Goal: Transaction & Acquisition: Purchase product/service

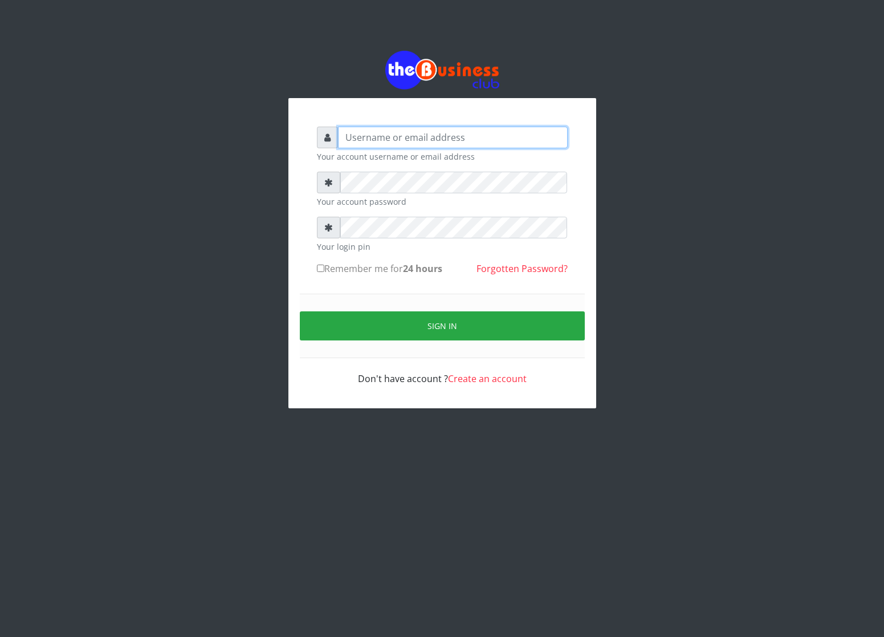
type input "cherpher"
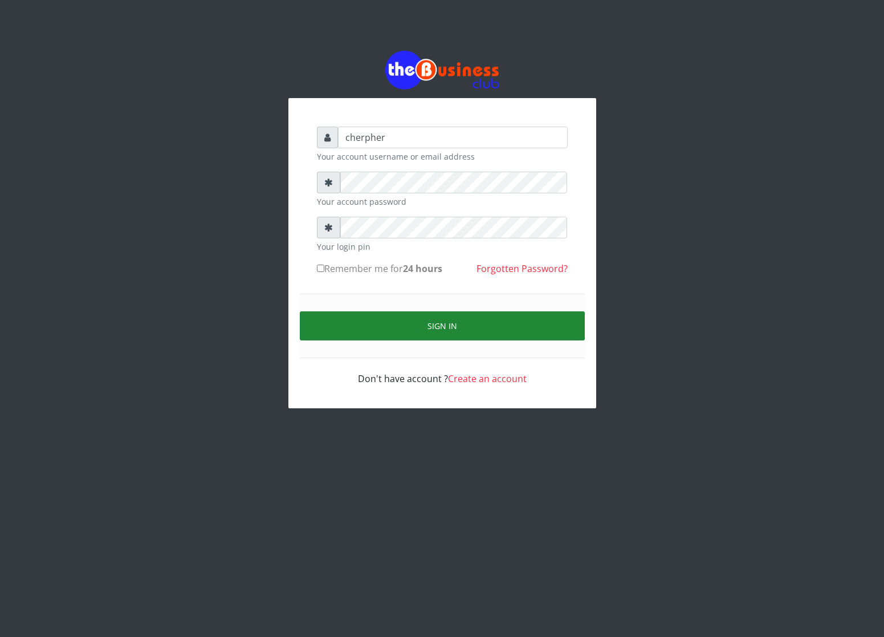
click at [400, 318] on button "Sign in" at bounding box center [442, 325] width 285 height 29
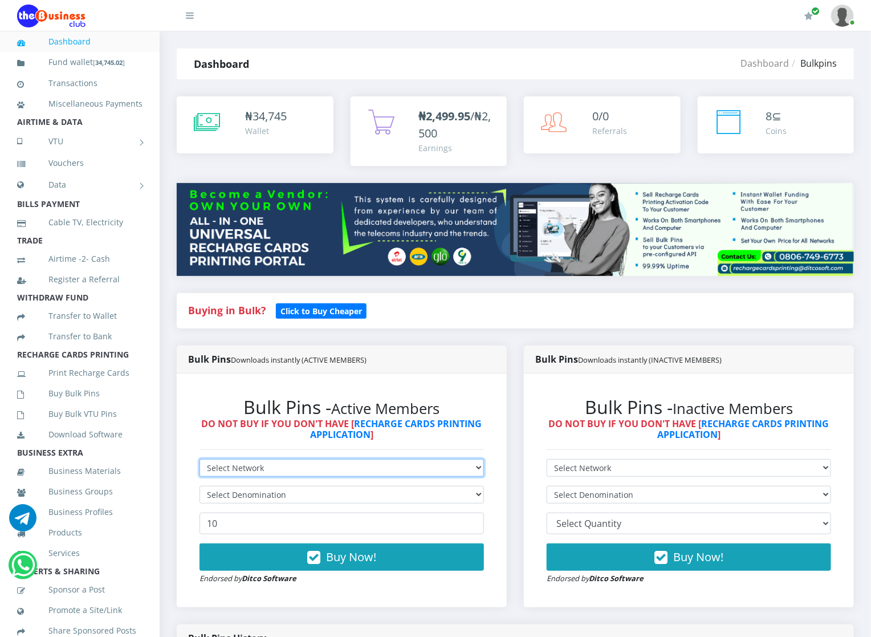
click at [254, 467] on select "Select Network MTN Globacom 9Mobile Airtel" at bounding box center [342, 468] width 284 height 18
select select "MTN"
click at [200, 459] on select "Select Network MTN Globacom 9Mobile Airtel" at bounding box center [342, 468] width 284 height 18
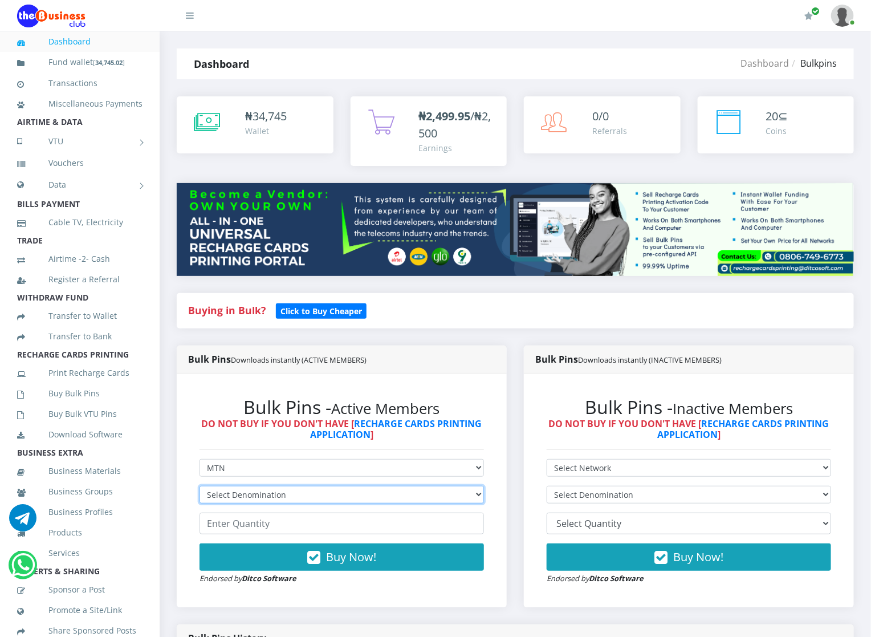
click at [249, 493] on select "Select Denomination MTN NGN100 - ₦96.94 MTN NGN200 - ₦193.88 MTN NGN400 - ₦387.…" at bounding box center [342, 495] width 284 height 18
select select "96.94-100"
click at [200, 486] on select "Select Denomination MTN NGN100 - ₦96.94 MTN NGN200 - ₦193.88 MTN NGN400 - ₦387.…" at bounding box center [342, 495] width 284 height 18
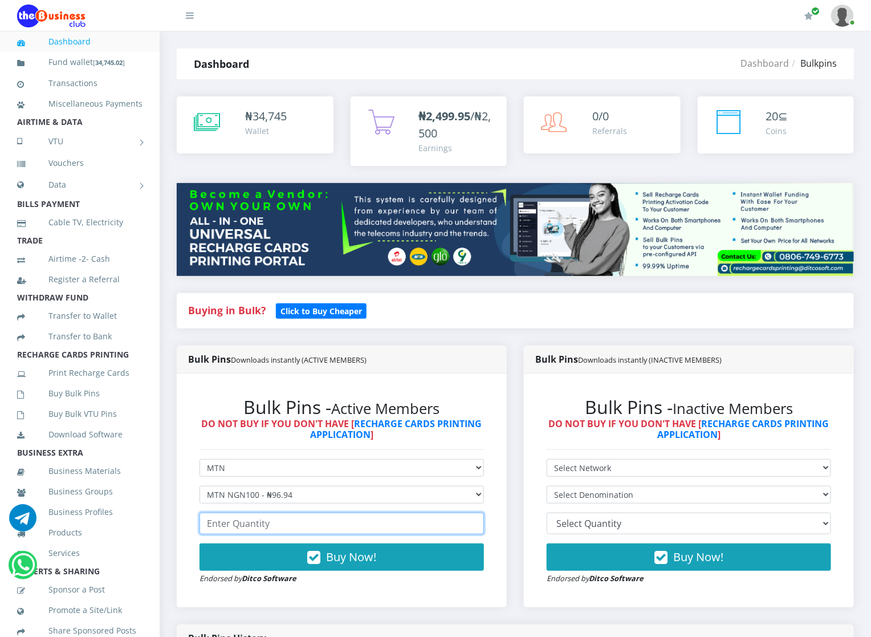
click at [206, 531] on input "number" at bounding box center [342, 523] width 284 height 22
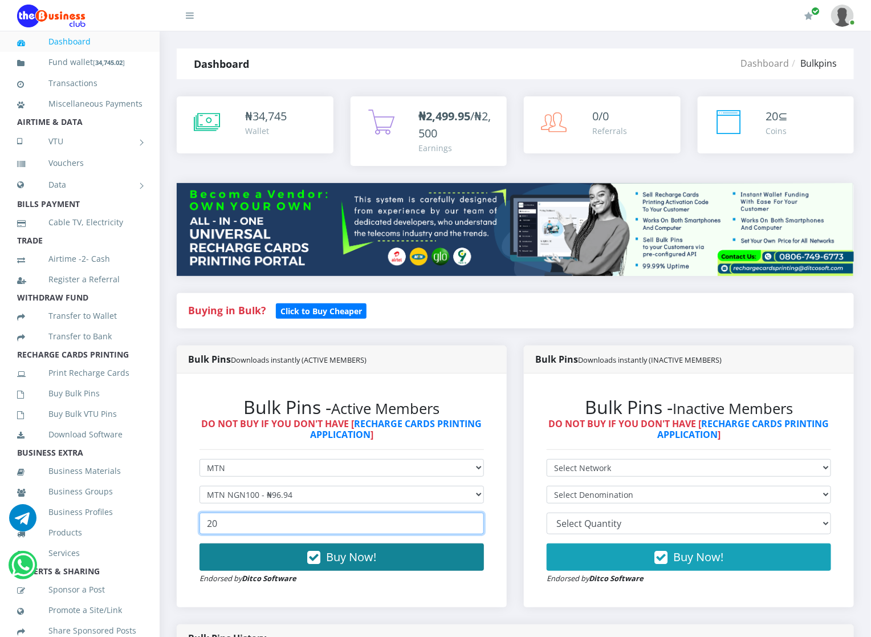
type input "20"
click at [223, 554] on button "Buy Now!" at bounding box center [342, 556] width 284 height 27
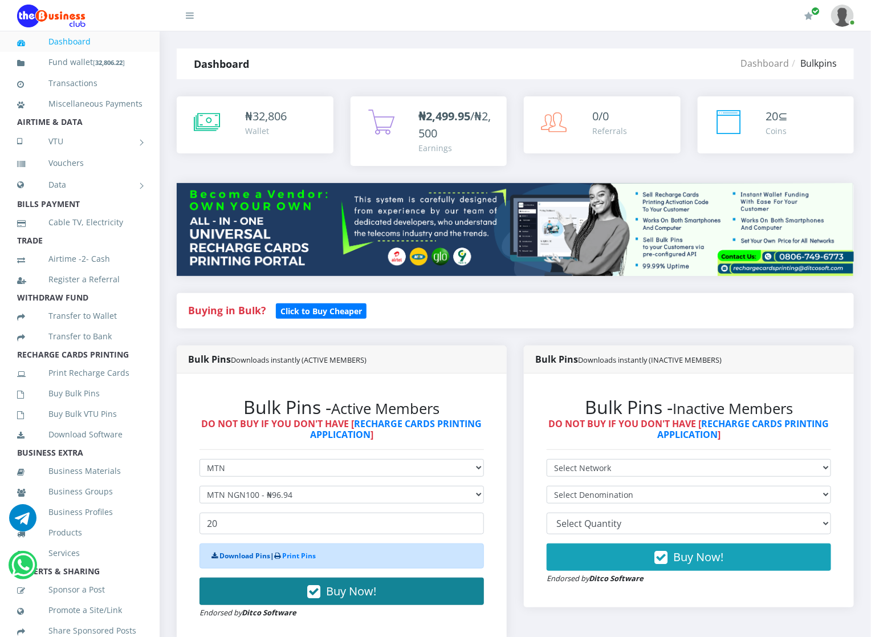
click at [223, 554] on link "Download Pins" at bounding box center [244, 556] width 51 height 10
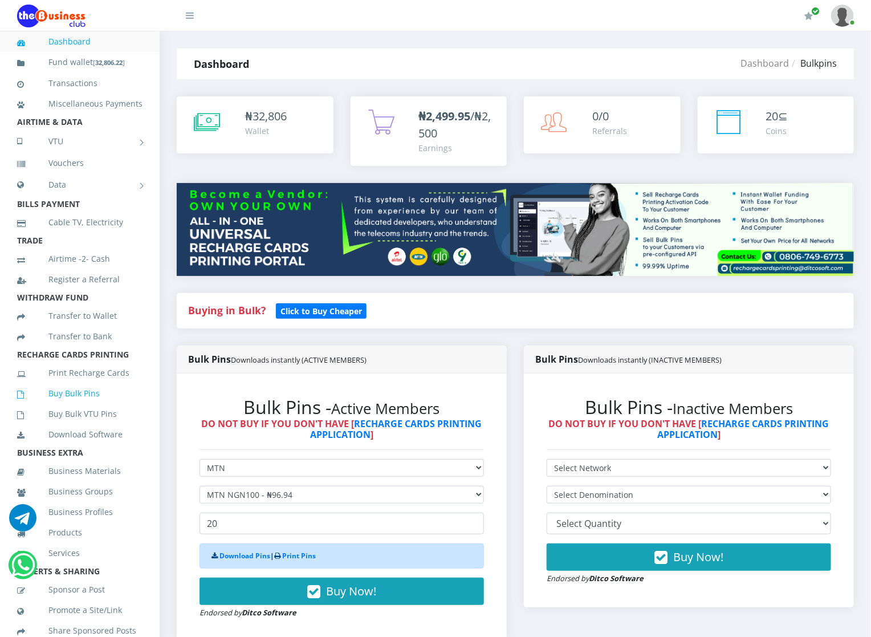
click at [56, 404] on link "Buy Bulk Pins" at bounding box center [79, 393] width 125 height 26
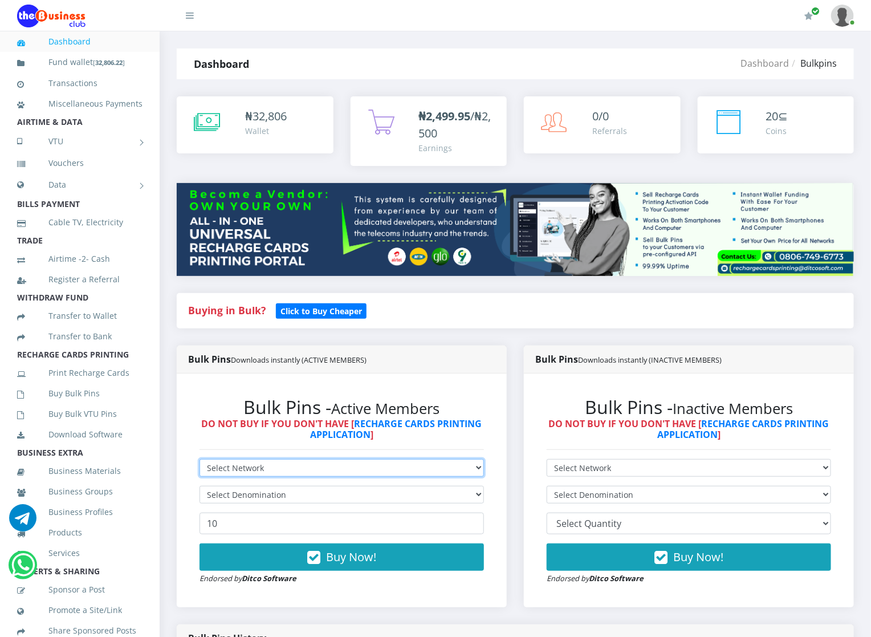
click at [227, 461] on select "Select Network MTN Globacom 9Mobile Airtel" at bounding box center [342, 468] width 284 height 18
select select "MTN"
click at [200, 459] on select "Select Network MTN Globacom 9Mobile Airtel" at bounding box center [342, 468] width 284 height 18
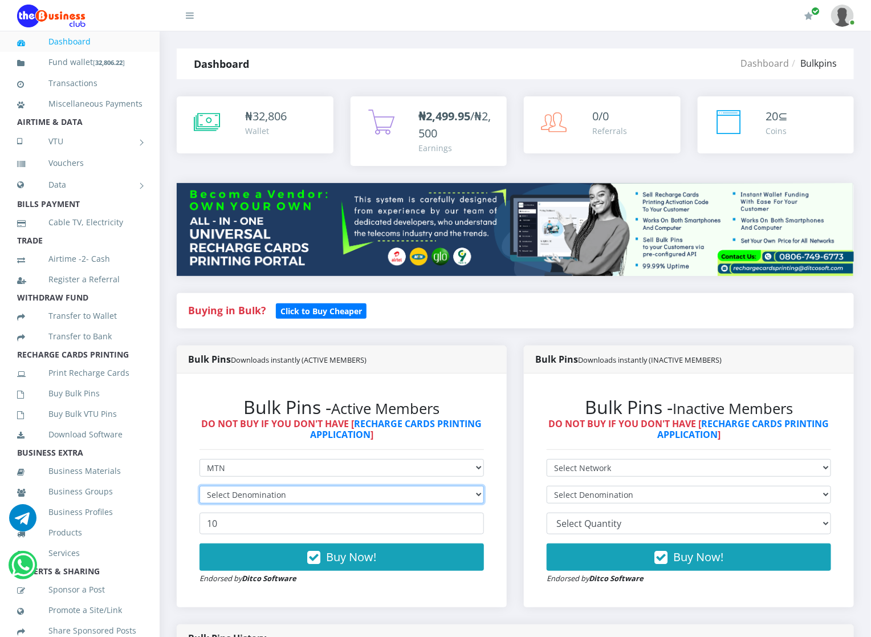
click at [230, 496] on select "Select Denomination" at bounding box center [342, 495] width 284 height 18
click at [233, 487] on select "Select Denomination MTN NGN100 - ₦96.94 MTN NGN200 - ₦193.88 MTN NGN400 - ₦387.…" at bounding box center [342, 495] width 284 height 18
select select "193.88-200"
click at [200, 486] on select "Select Denomination MTN NGN100 - ₦96.94 MTN NGN200 - ₦193.88 MTN NGN400 - ₦387.…" at bounding box center [342, 495] width 284 height 18
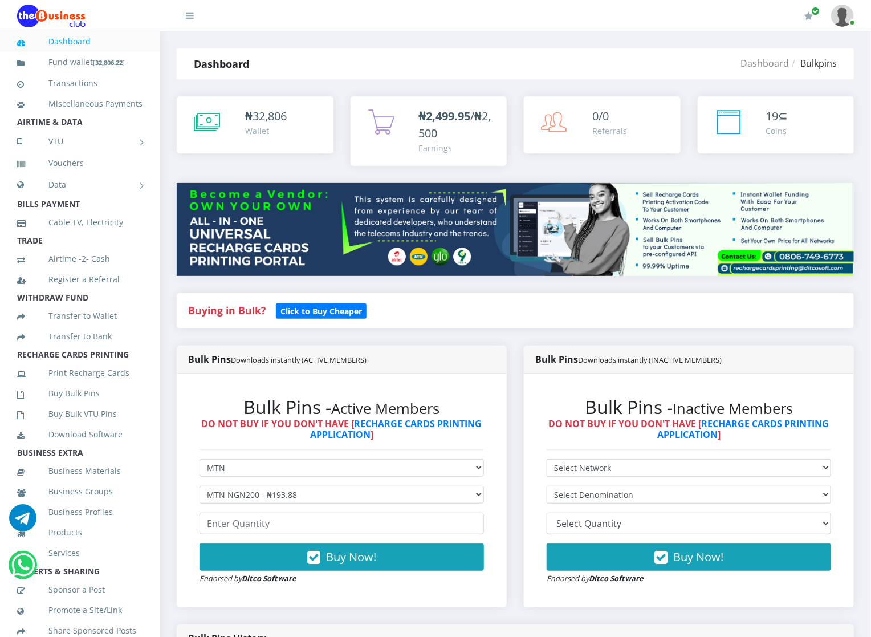
click at [242, 390] on div "Bulk Pins - Active Members DO NOT BUY IF YOU DON'T HAVE [ RECHARGE CARDS PRINTI…" at bounding box center [341, 490] width 307 height 211
click at [208, 524] on input "number" at bounding box center [342, 523] width 284 height 22
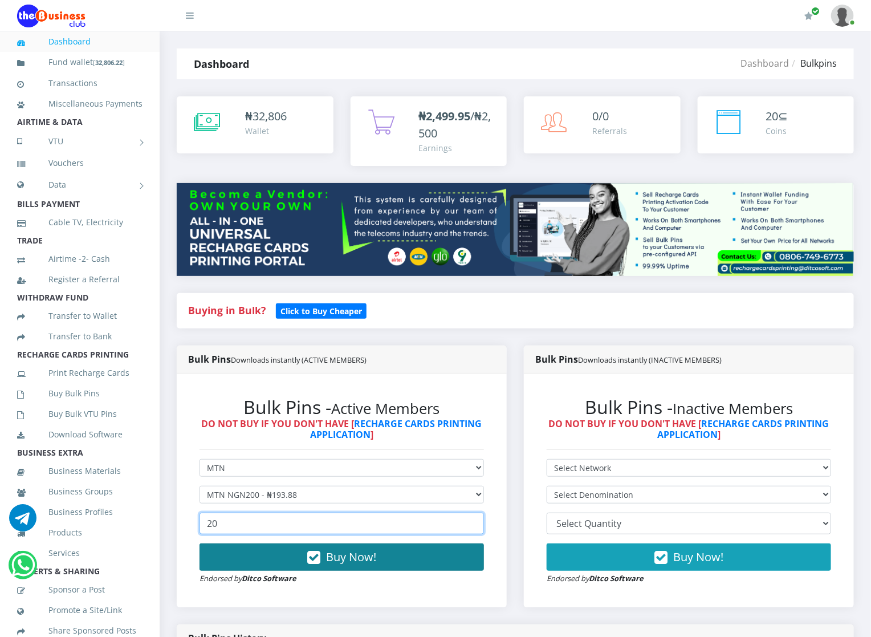
type input "20"
click at [245, 549] on button "Buy Now!" at bounding box center [342, 556] width 284 height 27
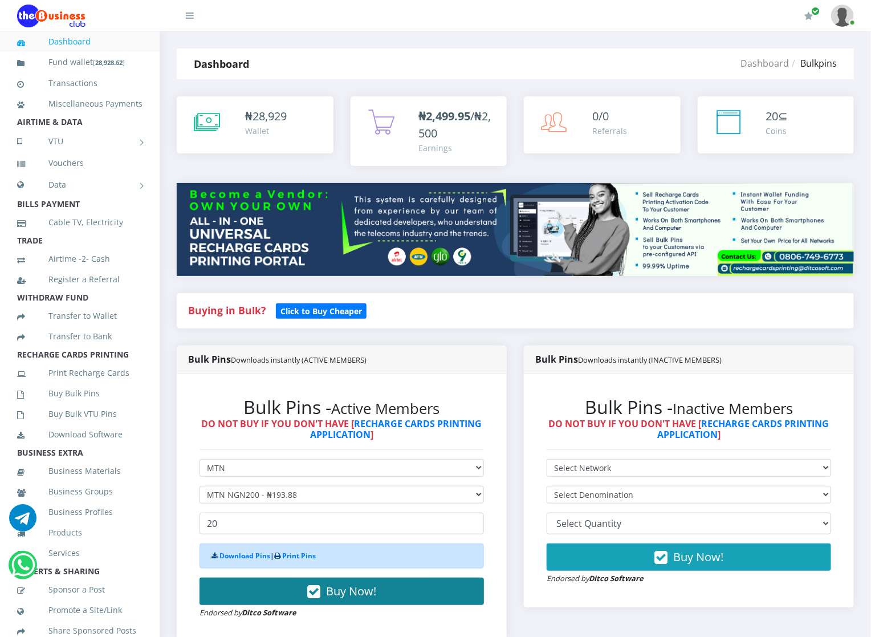
click at [245, 549] on div "Download Pins | Print Pins" at bounding box center [342, 555] width 284 height 25
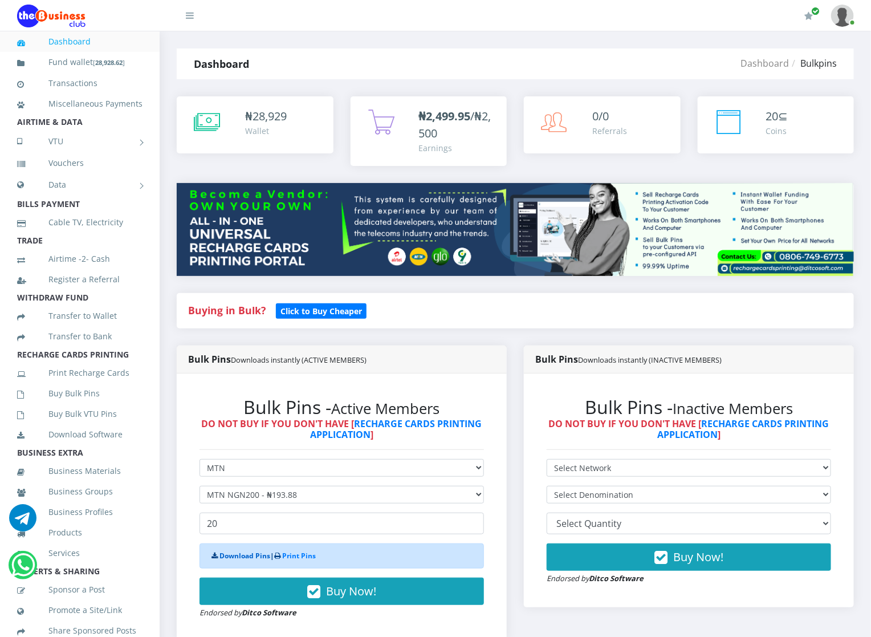
click at [246, 554] on link "Download Pins" at bounding box center [244, 556] width 51 height 10
click at [79, 406] on link "Buy Bulk Pins" at bounding box center [79, 393] width 125 height 26
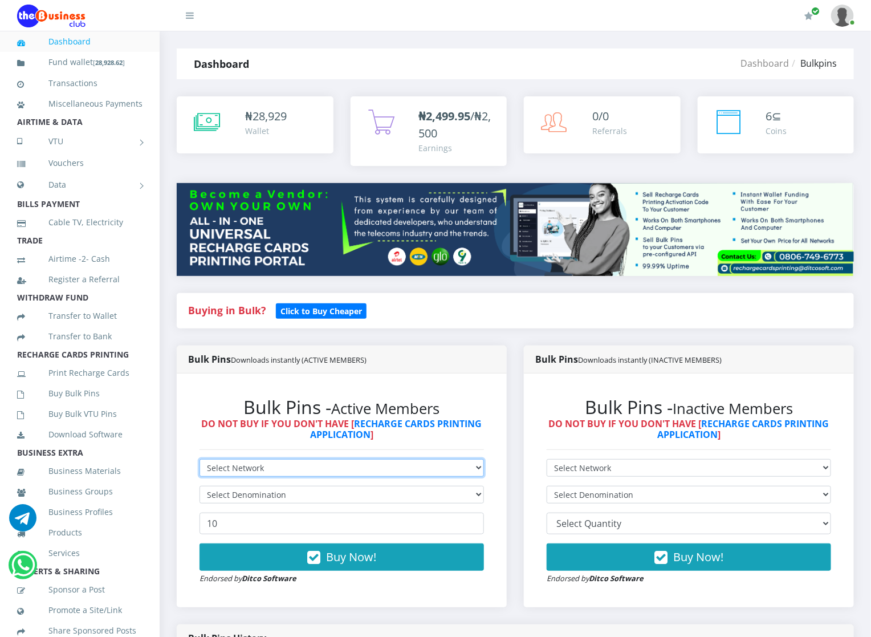
click at [216, 464] on select "Select Network MTN Globacom 9Mobile Airtel" at bounding box center [342, 468] width 284 height 18
select select "Glo"
click at [200, 459] on select "Select Network MTN Globacom 9Mobile Airtel" at bounding box center [342, 468] width 284 height 18
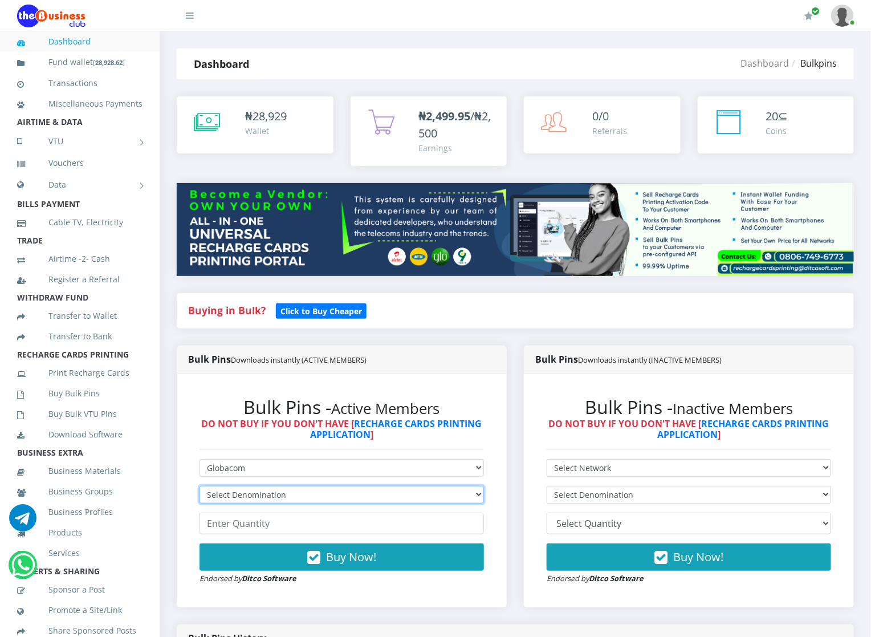
click at [216, 498] on select "Select Denomination Glo NGN100 - ₦96.45 Glo NGN200 - ₦192.90 Glo NGN500 - ₦482.…" at bounding box center [342, 495] width 284 height 18
select select "96.45-100"
click at [200, 486] on select "Select Denomination Glo NGN100 - ₦96.45 Glo NGN200 - ₦192.90 Glo NGN500 - ₦482.…" at bounding box center [342, 495] width 284 height 18
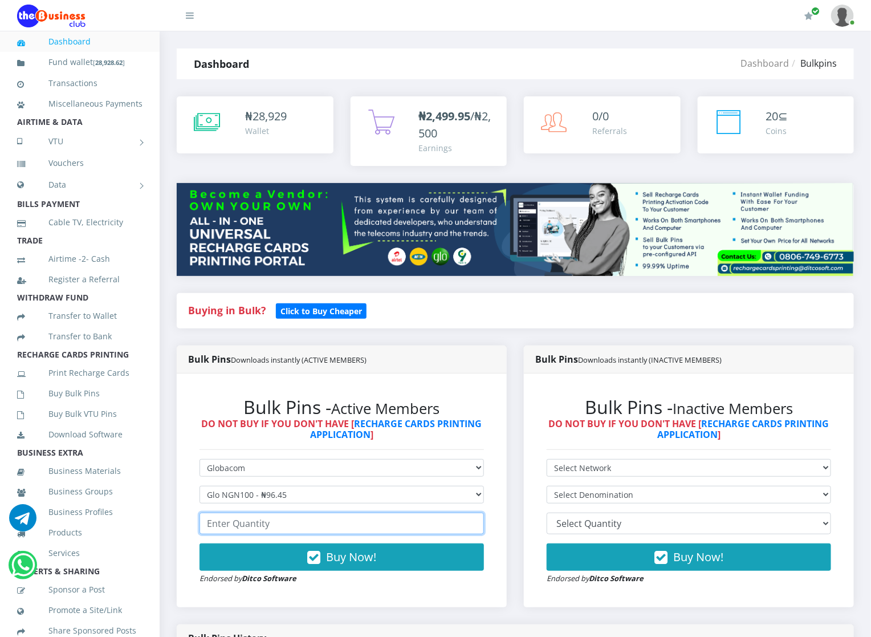
click at [230, 526] on input "number" at bounding box center [342, 523] width 284 height 22
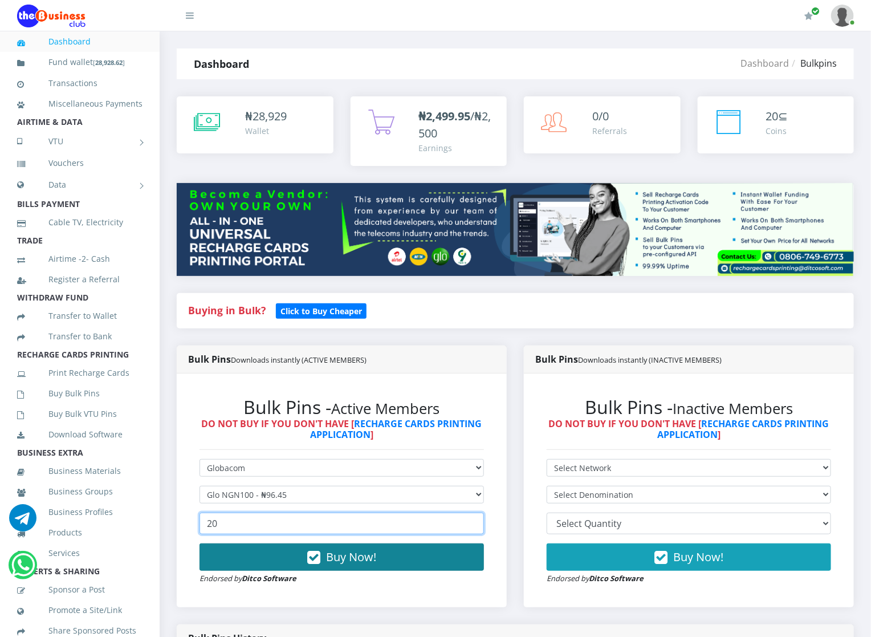
type input "20"
click at [247, 548] on button "Buy Now!" at bounding box center [342, 556] width 284 height 27
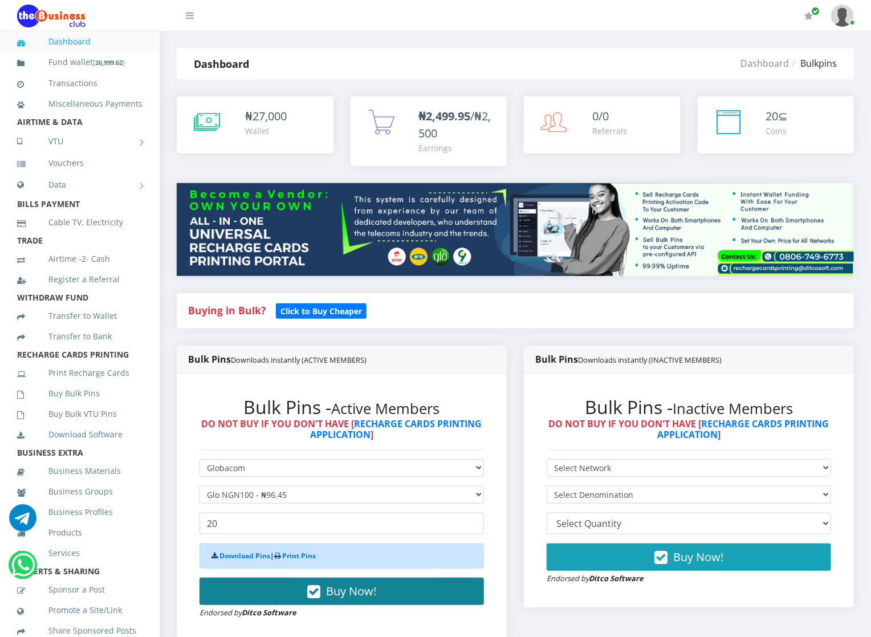
click at [247, 548] on div "Download Pins | Print Pins" at bounding box center [342, 555] width 284 height 25
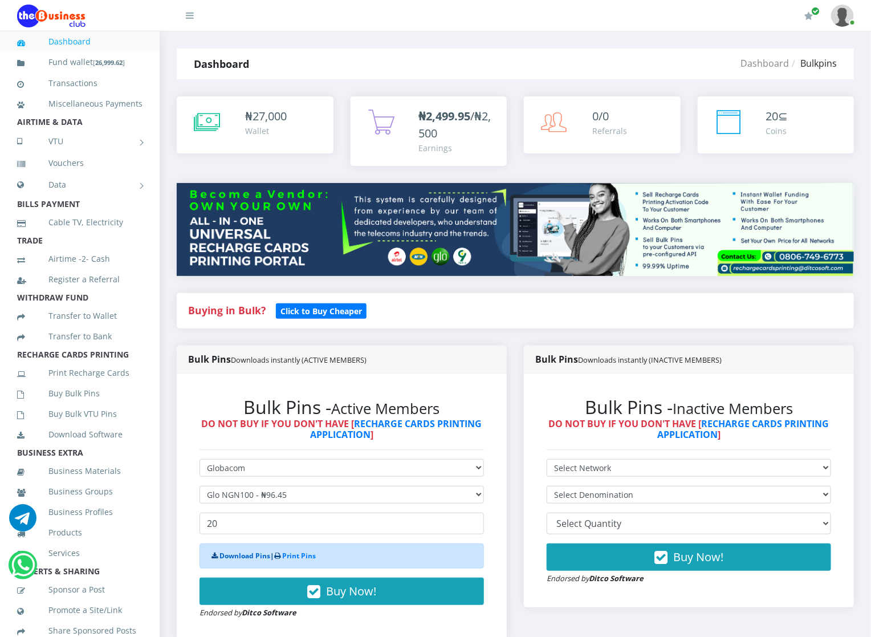
click at [246, 553] on link "Download Pins" at bounding box center [244, 556] width 51 height 10
click at [58, 406] on link "Buy Bulk Pins" at bounding box center [79, 393] width 125 height 26
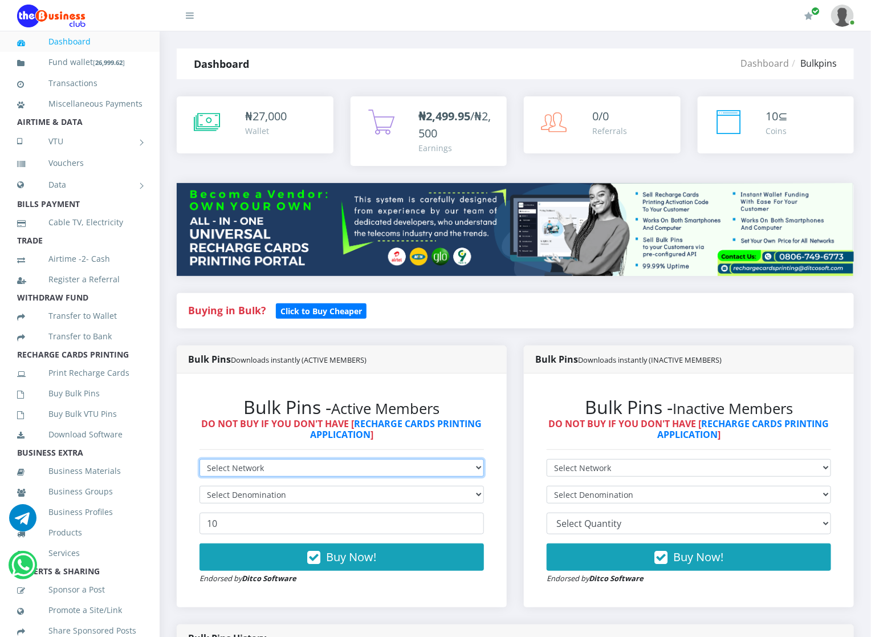
click at [214, 469] on select "Select Network MTN Globacom 9Mobile Airtel" at bounding box center [342, 468] width 284 height 18
select select "Glo"
click at [200, 459] on select "Select Network MTN Globacom 9Mobile Airtel" at bounding box center [342, 468] width 284 height 18
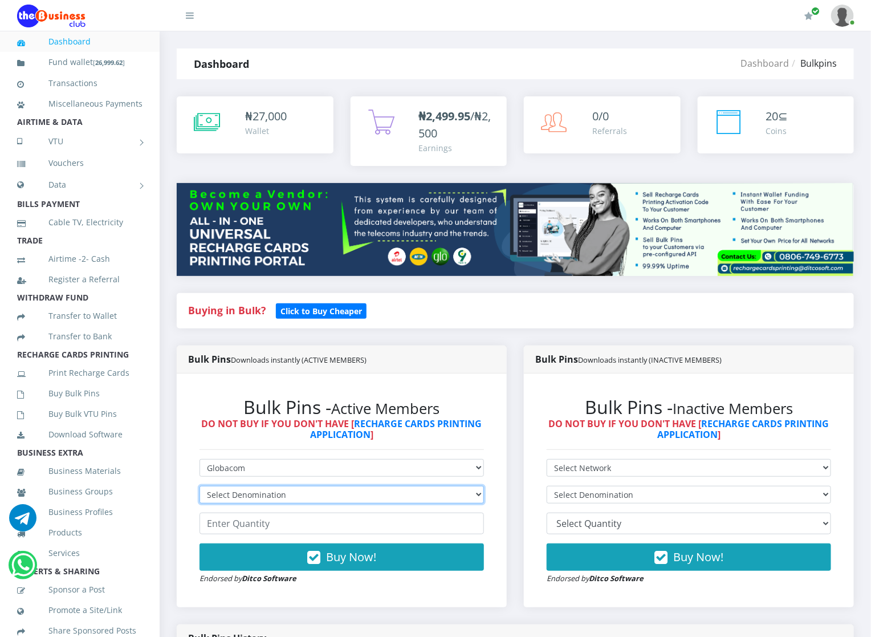
click at [223, 486] on select "Select Denomination Glo NGN100 - ₦96.45 Glo NGN200 - ₦192.90 Glo NGN500 - ₦482.…" at bounding box center [342, 495] width 284 height 18
select select "192.9-200"
click at [200, 486] on select "Select Denomination Glo NGN100 - ₦96.45 Glo NGN200 - ₦192.90 Glo NGN500 - ₦482.…" at bounding box center [342, 495] width 284 height 18
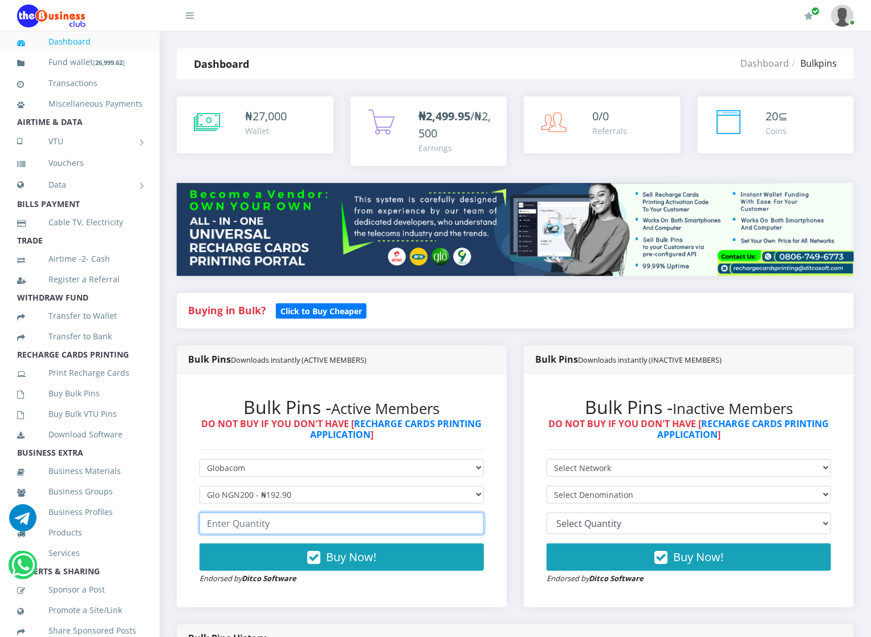
click at [238, 524] on input "number" at bounding box center [342, 523] width 284 height 22
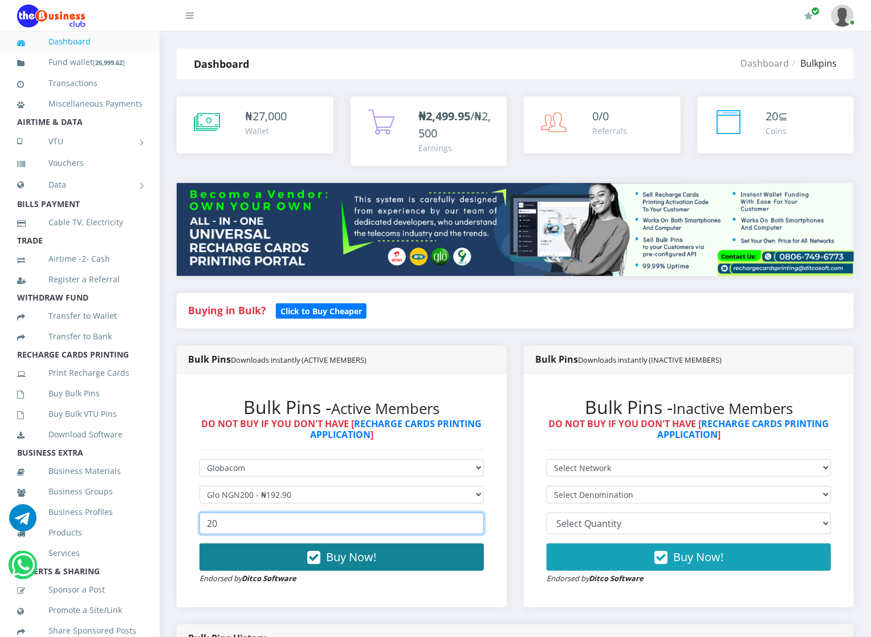
type input "20"
click at [238, 553] on button "Buy Now!" at bounding box center [342, 556] width 284 height 27
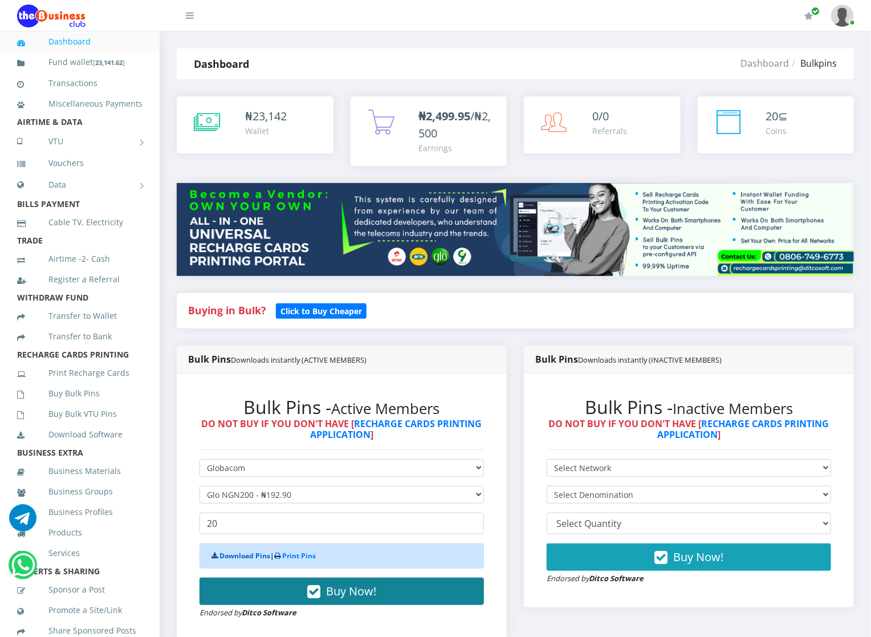
click at [238, 553] on link "Download Pins" at bounding box center [244, 556] width 51 height 10
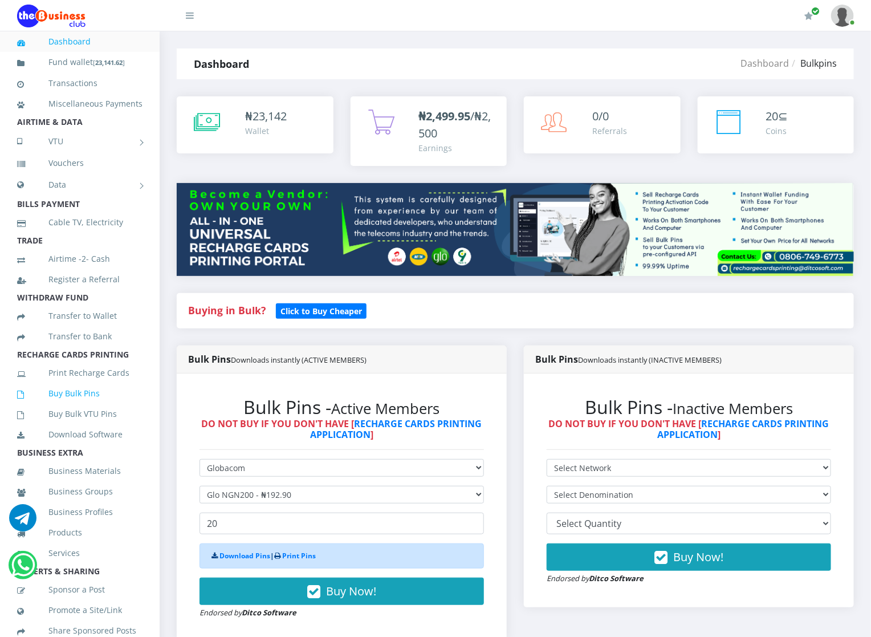
click at [51, 400] on link "Buy Bulk Pins" at bounding box center [79, 393] width 125 height 26
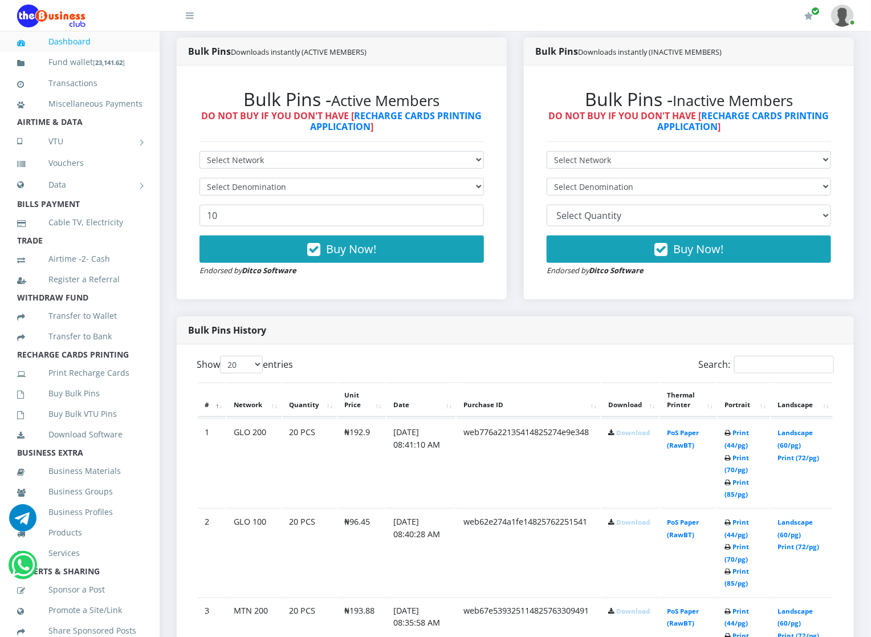
scroll to position [342, 0]
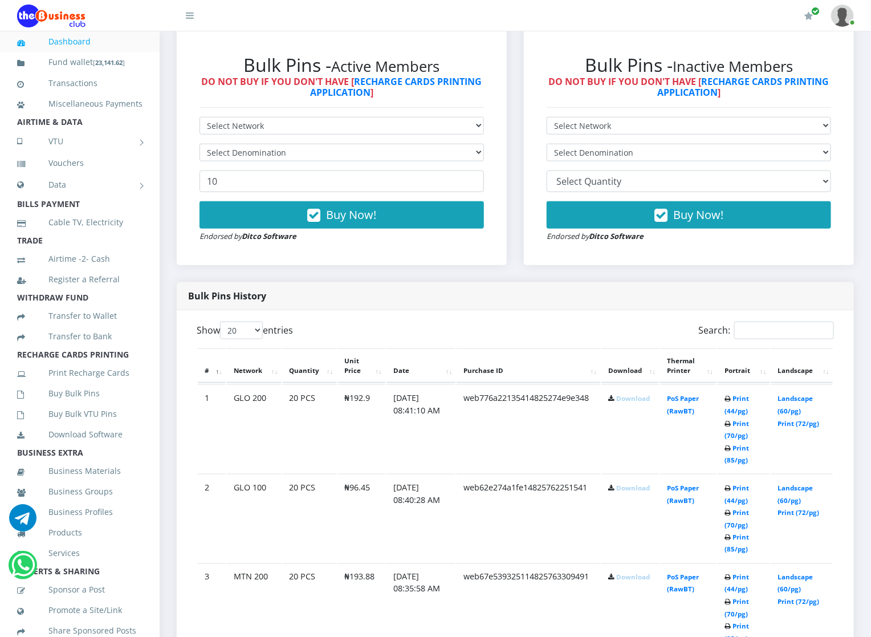
click at [620, 400] on link "Download" at bounding box center [633, 398] width 34 height 9
click at [633, 492] on link "Download" at bounding box center [633, 487] width 34 height 9
click at [628, 573] on link "Download" at bounding box center [633, 577] width 34 height 9
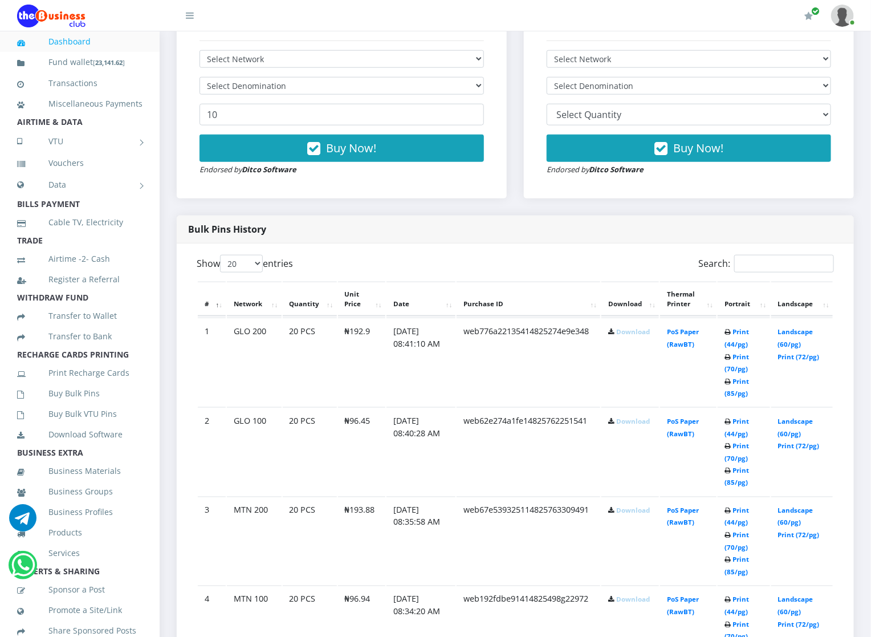
scroll to position [410, 0]
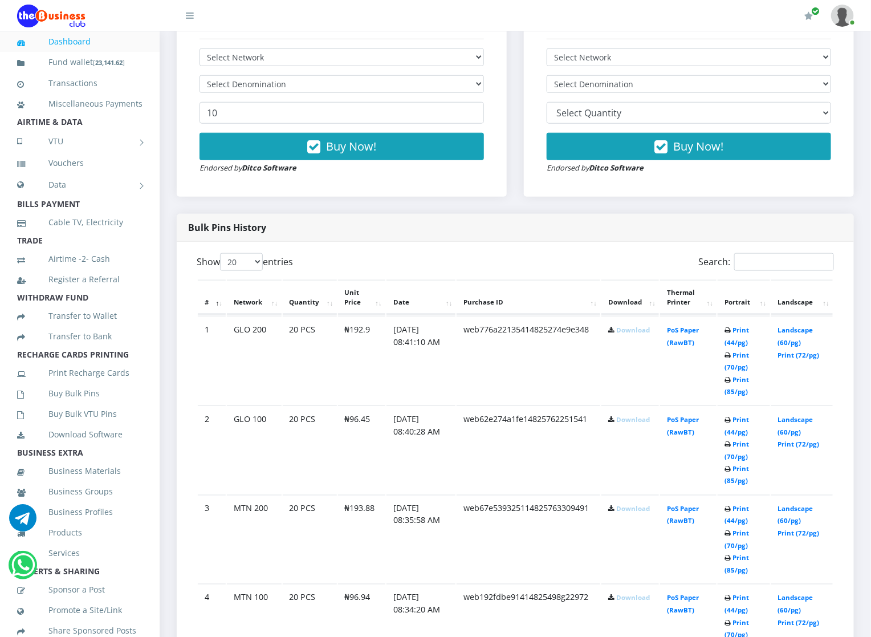
click at [629, 596] on link "Download" at bounding box center [633, 597] width 34 height 9
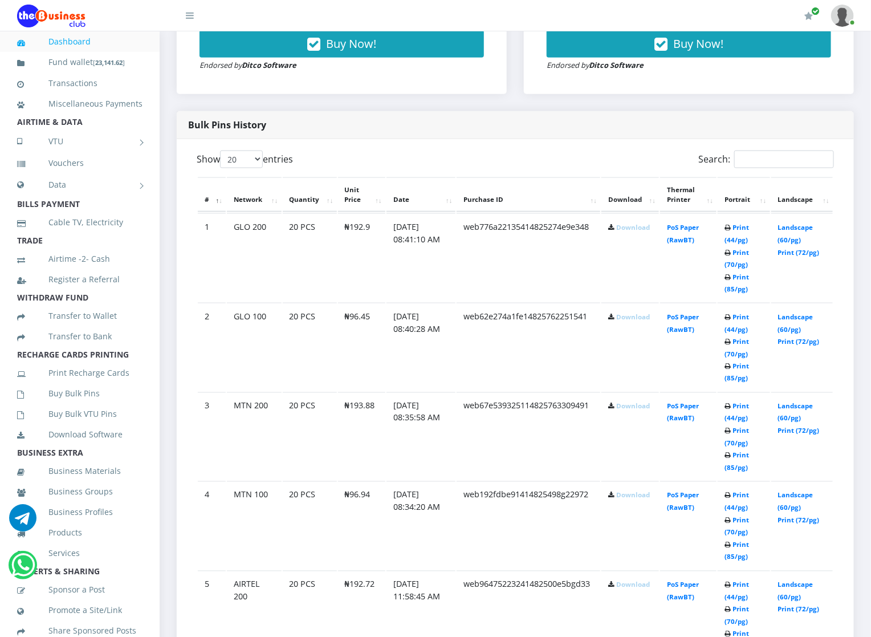
scroll to position [581, 0]
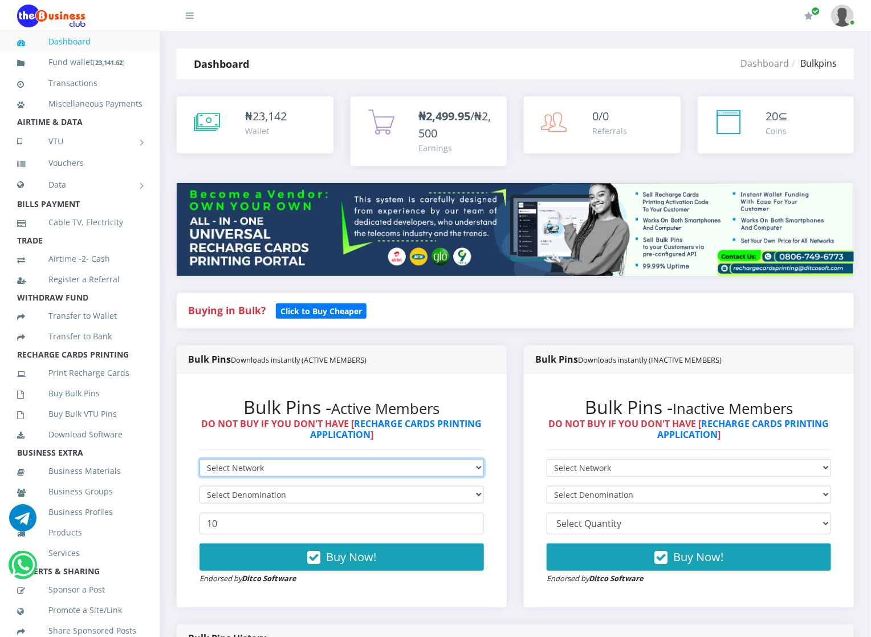
click at [221, 466] on select "Select Network MTN Globacom 9Mobile Airtel" at bounding box center [342, 468] width 284 height 18
select select "MTN"
click at [200, 459] on select "Select Network MTN Globacom 9Mobile Airtel" at bounding box center [342, 468] width 284 height 18
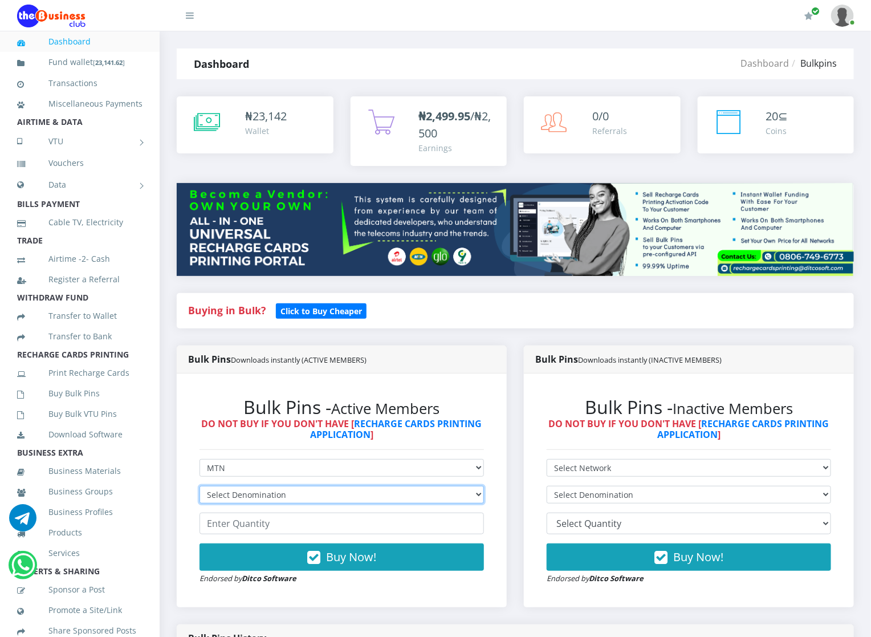
click at [219, 495] on select "Select Denomination MTN NGN100 - ₦96.94 MTN NGN200 - ₦193.88 MTN NGN400 - ₦387.…" at bounding box center [342, 495] width 284 height 18
select select "484.7-500"
click at [200, 486] on select "Select Denomination MTN NGN100 - ₦96.94 MTN NGN200 - ₦193.88 MTN NGN400 - ₦387.…" at bounding box center [342, 495] width 284 height 18
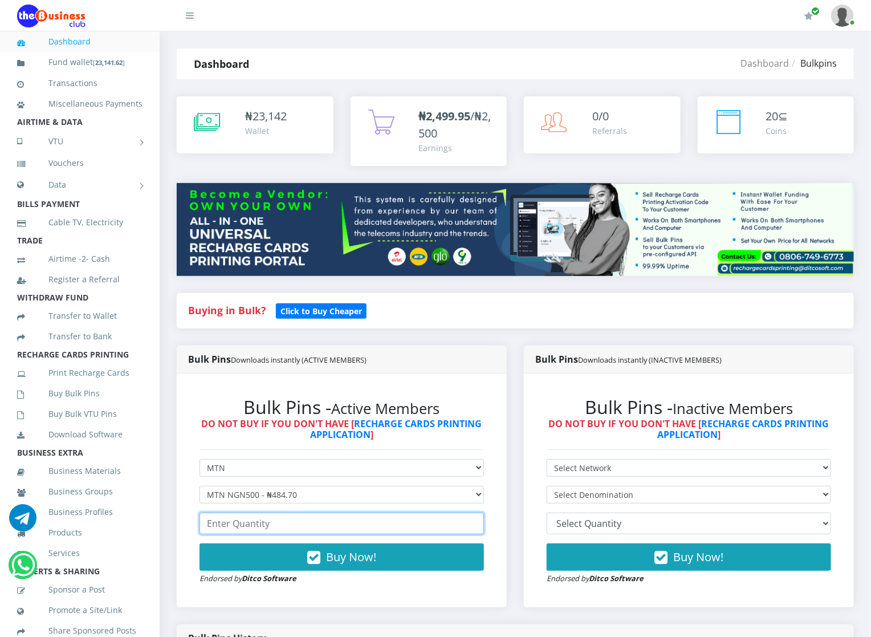
click at [236, 525] on input "number" at bounding box center [342, 523] width 284 height 22
click at [233, 523] on input "number" at bounding box center [342, 523] width 284 height 22
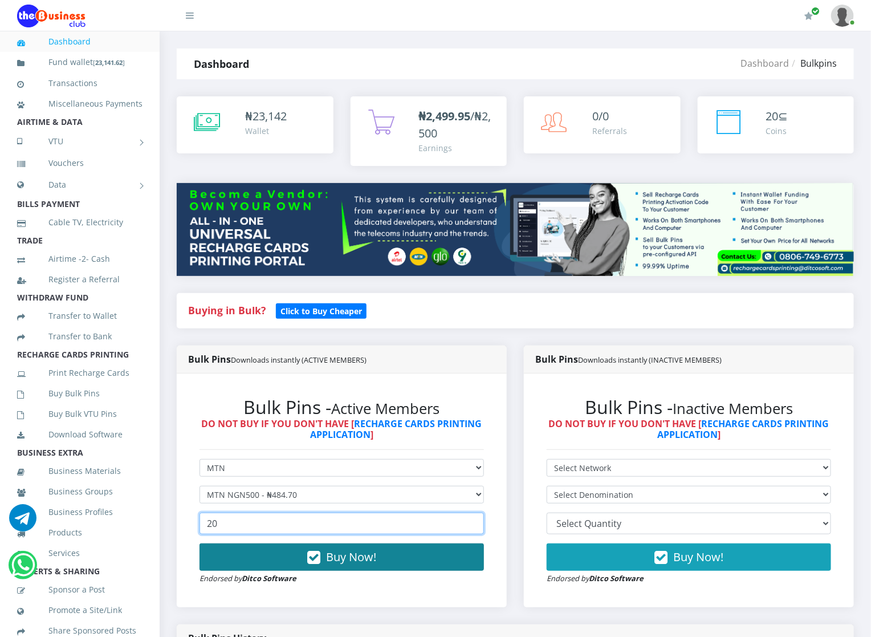
type input "20"
click at [231, 554] on button "Buy Now!" at bounding box center [342, 556] width 284 height 27
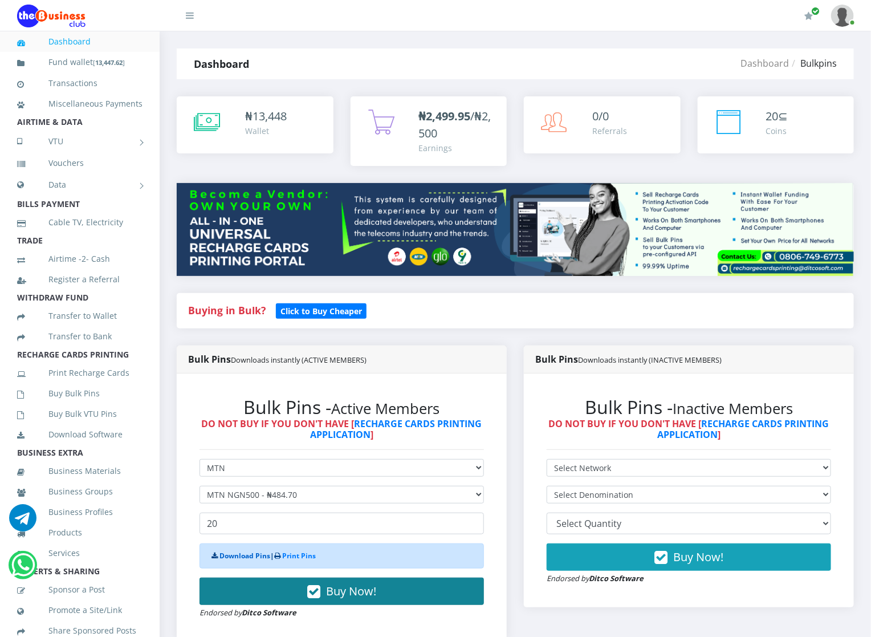
click at [231, 554] on link "Download Pins" at bounding box center [244, 556] width 51 height 10
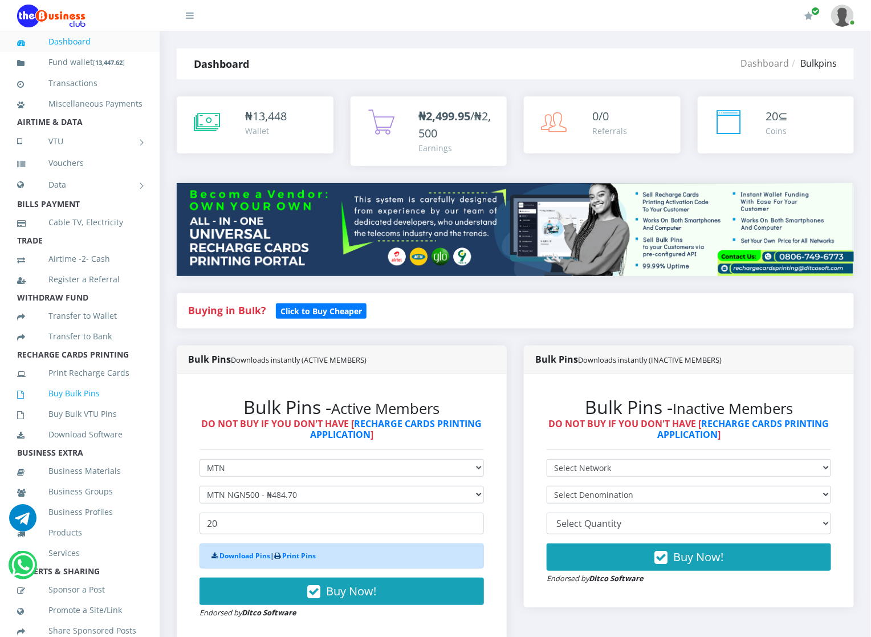
click at [67, 401] on link "Buy Bulk Pins" at bounding box center [79, 393] width 125 height 26
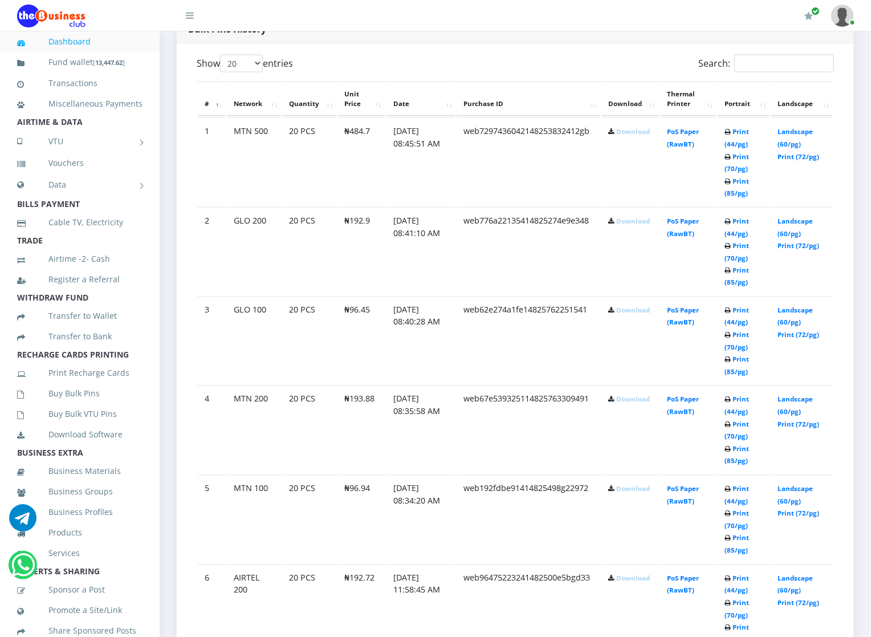
scroll to position [616, 0]
